Goal: Task Accomplishment & Management: Use online tool/utility

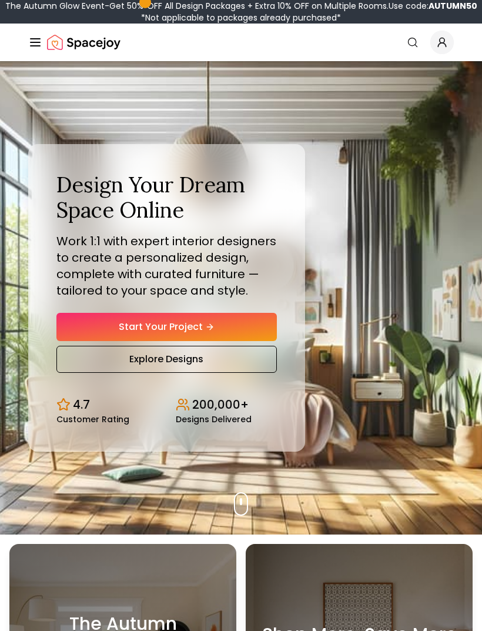
click at [238, 339] on link "Start Your Project" at bounding box center [166, 327] width 221 height 28
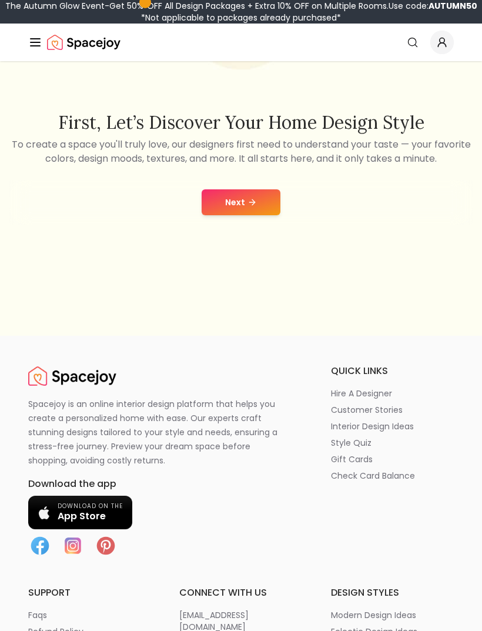
scroll to position [232, 0]
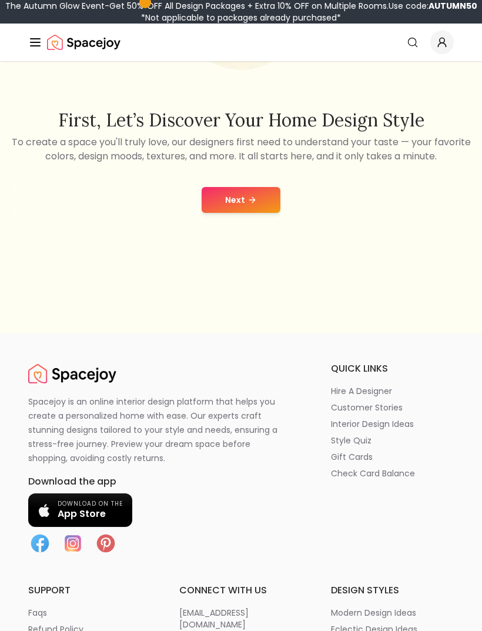
click at [252, 205] on icon at bounding box center [252, 199] width 9 height 9
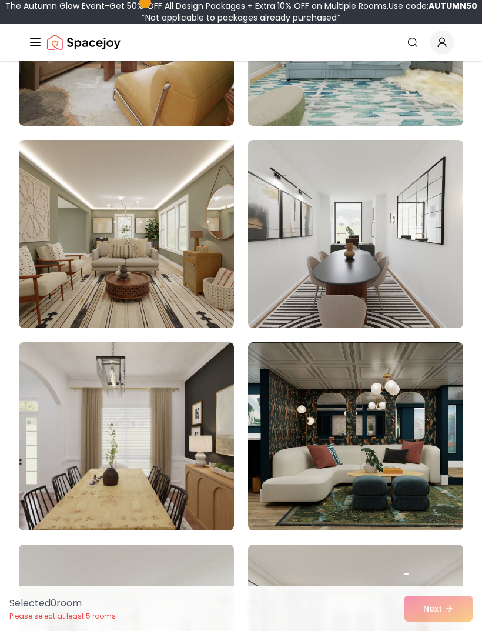
click at [186, 277] on img at bounding box center [126, 234] width 215 height 188
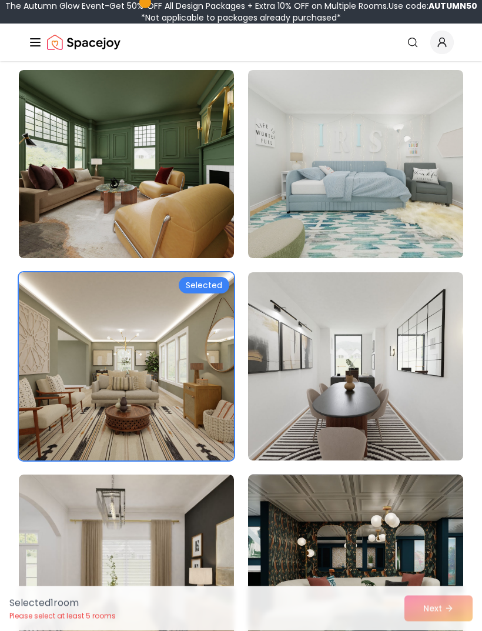
scroll to position [144, 0]
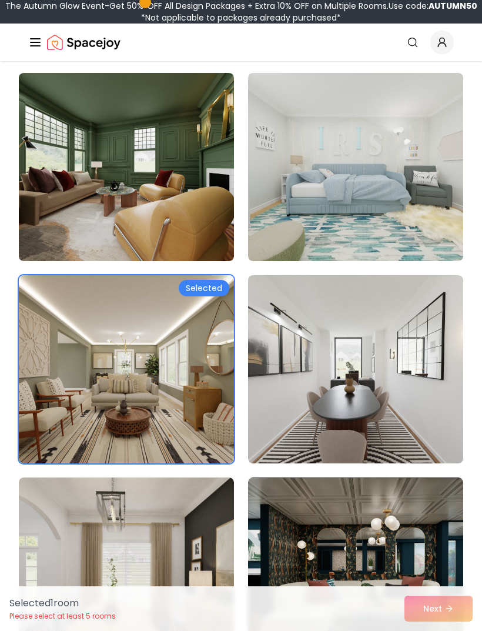
click at [426, 429] on img at bounding box center [355, 369] width 215 height 188
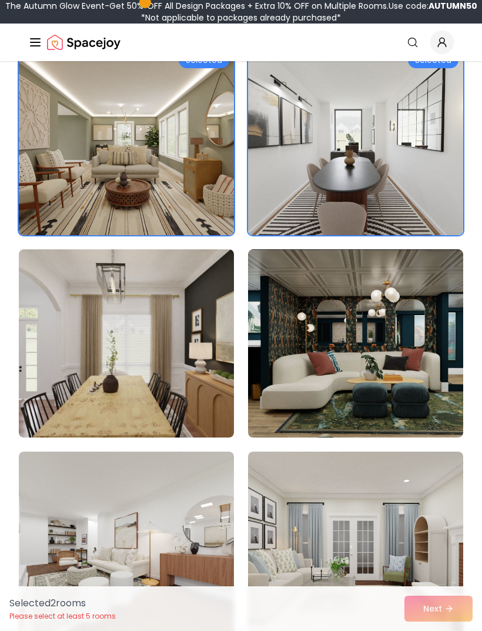
scroll to position [374, 0]
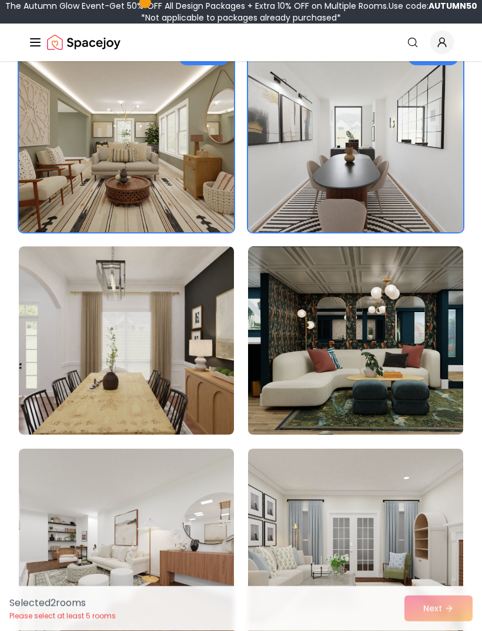
click at [425, 404] on img at bounding box center [355, 341] width 215 height 188
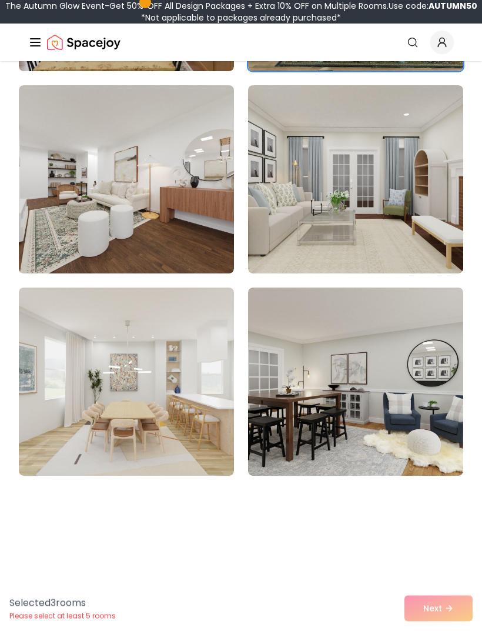
scroll to position [741, 0]
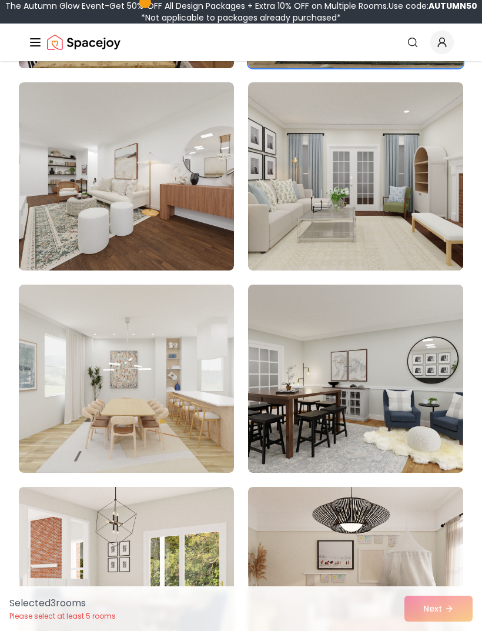
click at [430, 430] on img at bounding box center [355, 379] width 215 height 188
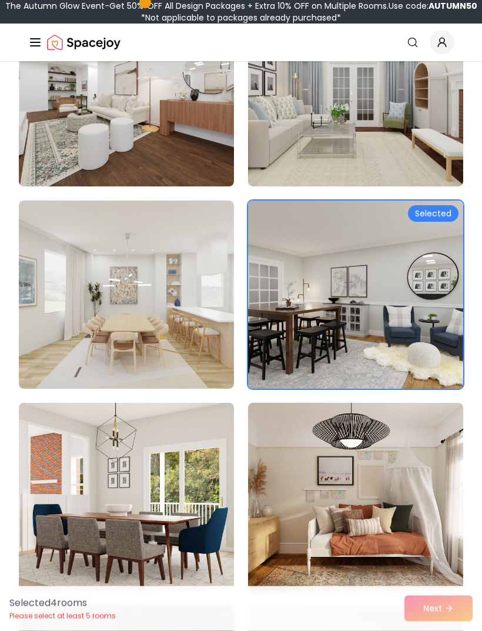
scroll to position [829, 0]
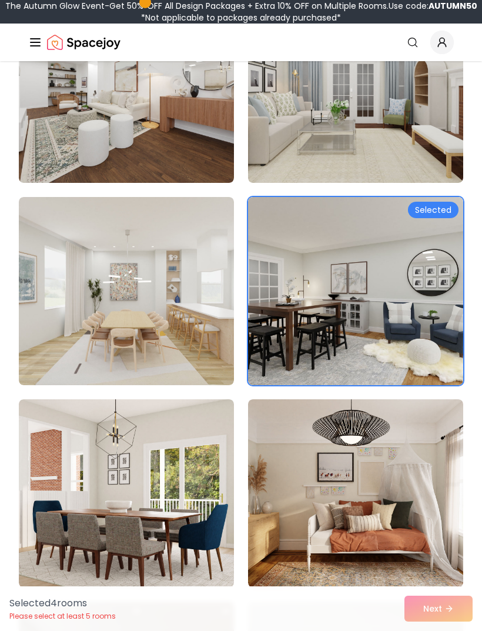
click at [415, 501] on img at bounding box center [355, 493] width 215 height 188
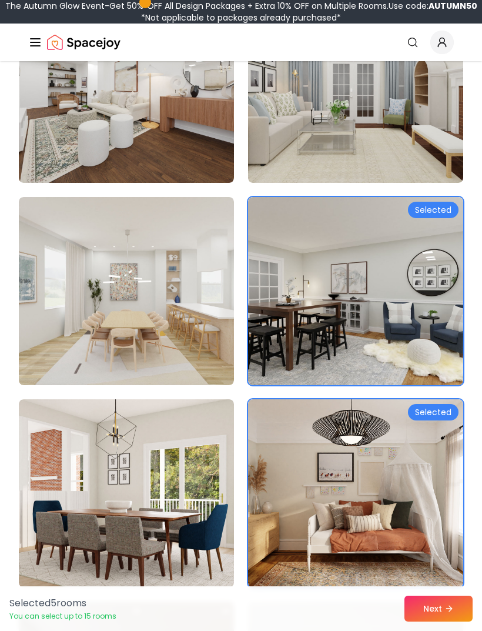
click at [199, 472] on img at bounding box center [126, 493] width 215 height 188
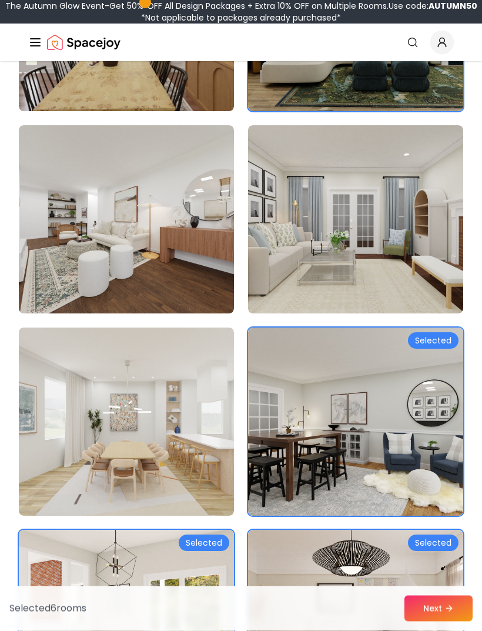
scroll to position [689, 0]
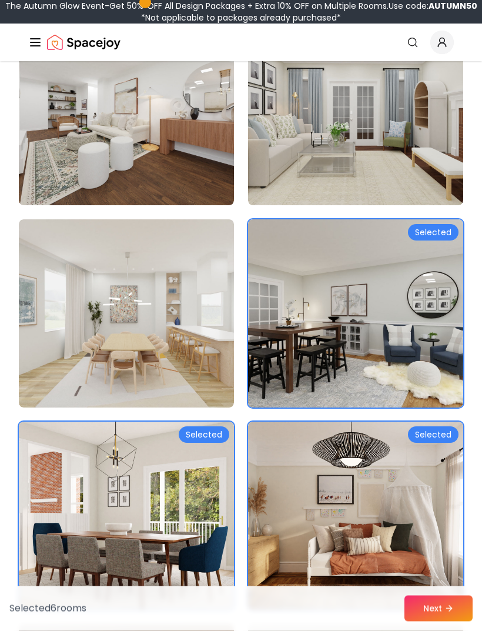
click at [419, 185] on img at bounding box center [355, 112] width 215 height 188
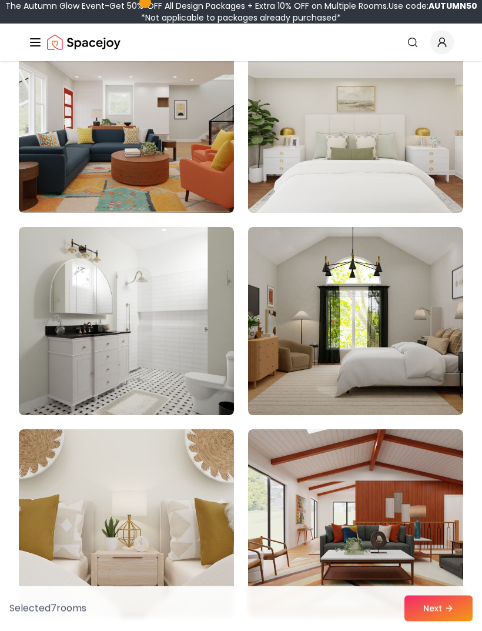
scroll to position [1400, 0]
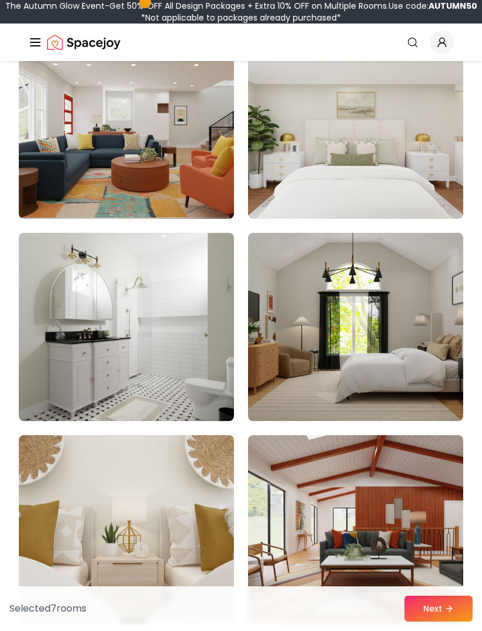
click at [418, 388] on img at bounding box center [355, 327] width 215 height 188
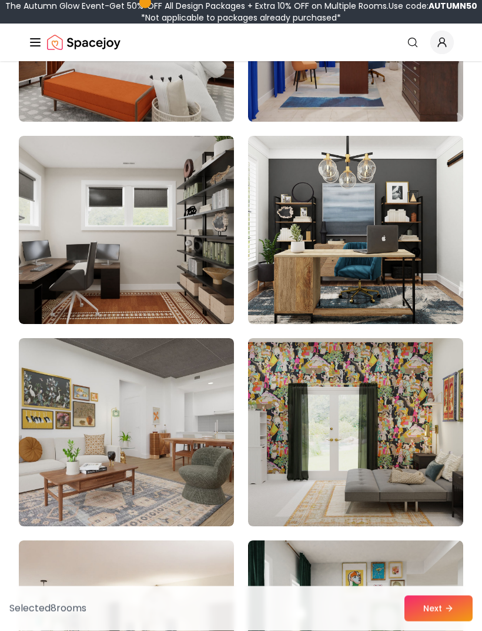
scroll to position [2104, 0]
click at [417, 491] on img at bounding box center [355, 432] width 215 height 188
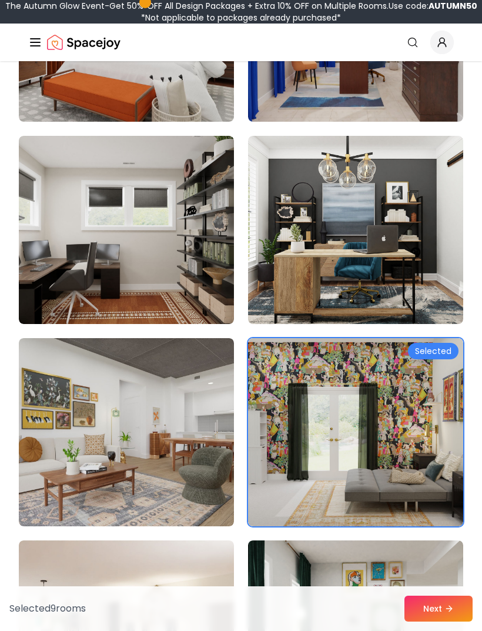
click at [429, 297] on img at bounding box center [355, 230] width 215 height 188
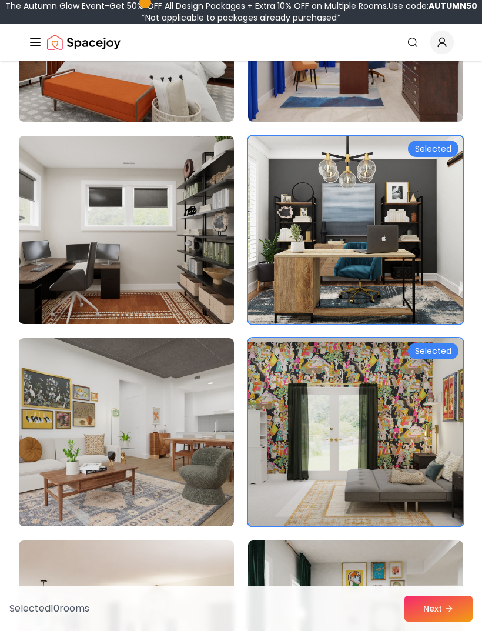
click at [442, 622] on button "Next" at bounding box center [439, 609] width 68 height 26
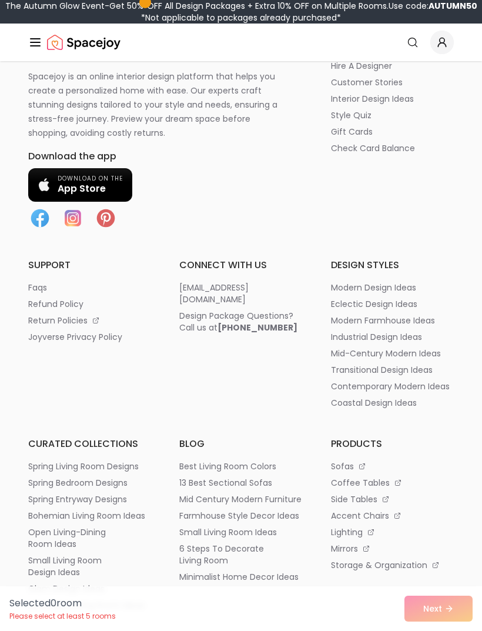
scroll to position [270, 0]
